Goal: Transaction & Acquisition: Purchase product/service

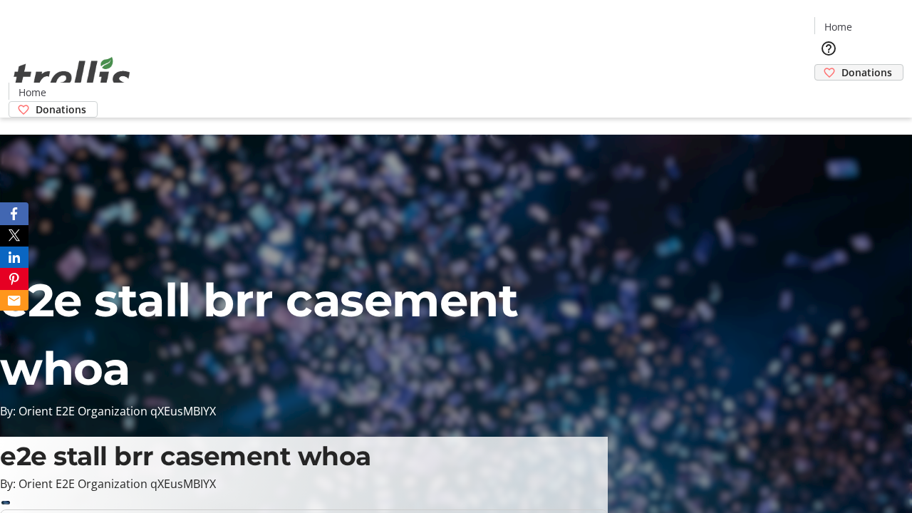
click at [842, 65] on span "Donations" at bounding box center [867, 72] width 51 height 15
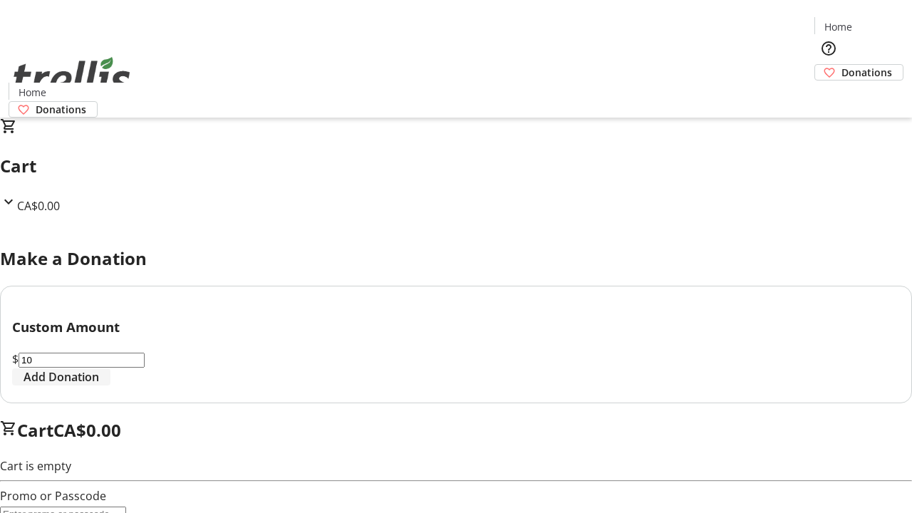
click at [99, 385] on span "Add Donation" at bounding box center [62, 376] width 76 height 17
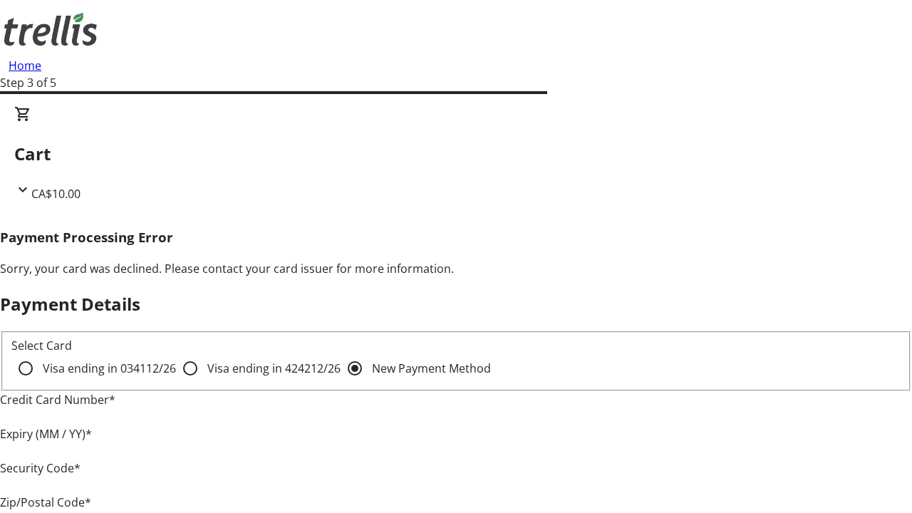
click at [176, 380] on input "Visa ending in 4242 12/26" at bounding box center [190, 368] width 29 height 29
radio input "true"
